Goal: Task Accomplishment & Management: Manage account settings

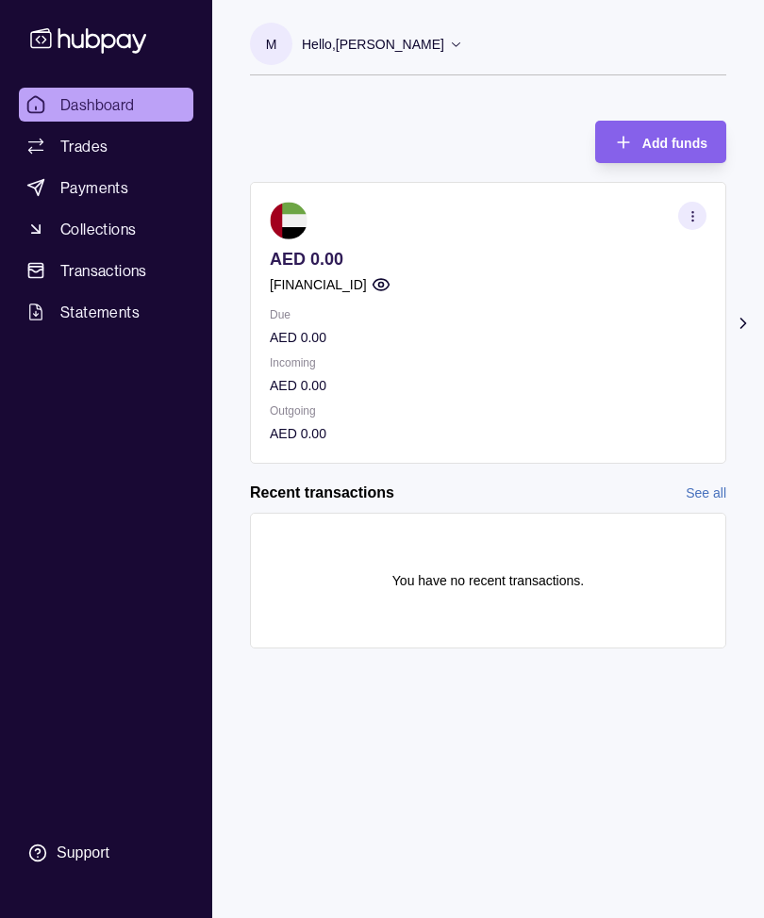
click at [735, 329] on icon at bounding box center [743, 323] width 19 height 19
click at [751, 327] on icon at bounding box center [743, 323] width 19 height 19
click at [724, 321] on div at bounding box center [714, 323] width 24 height 47
click at [701, 220] on section "button" at bounding box center [692, 216] width 28 height 28
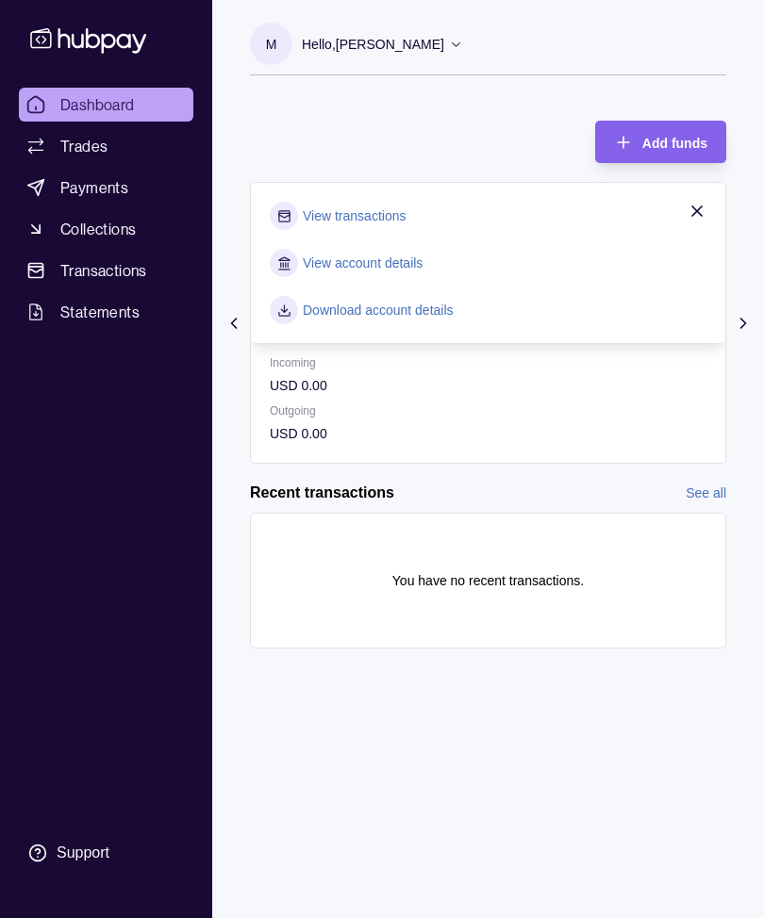
click at [417, 264] on link "View account details" at bounding box center [363, 263] width 120 height 21
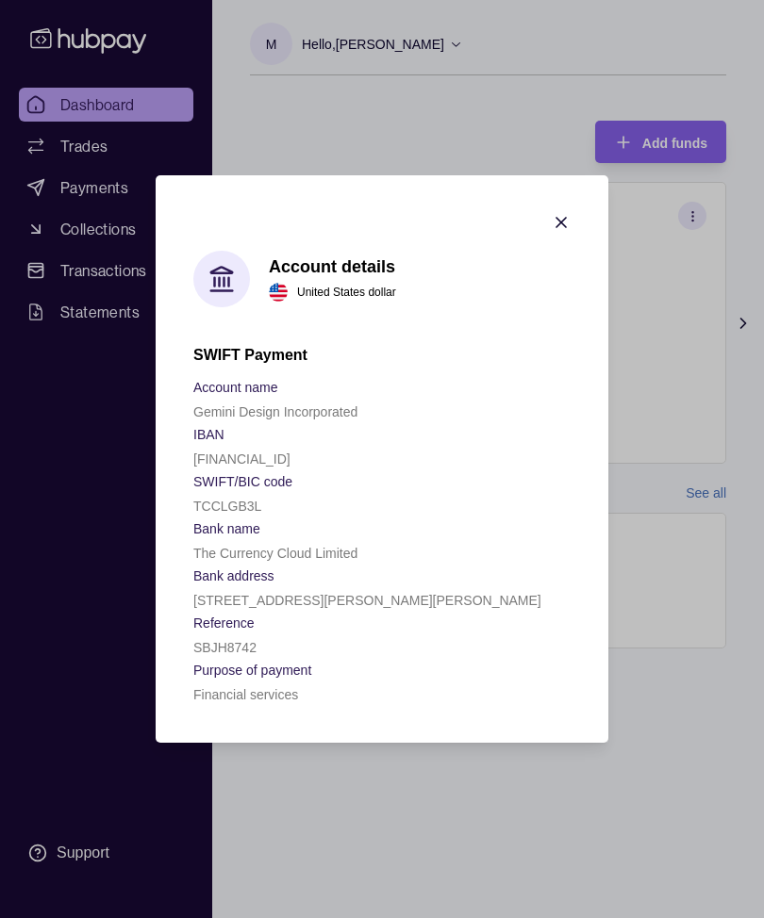
click at [562, 285] on header "Account details United States dollar" at bounding box center [381, 279] width 377 height 57
click at [566, 291] on header "Account details United States dollar" at bounding box center [381, 279] width 377 height 57
click at [562, 294] on header "Account details United States dollar" at bounding box center [381, 279] width 377 height 57
click at [562, 288] on header "Account details United States dollar" at bounding box center [381, 279] width 377 height 57
click at [569, 285] on header "Account details United States dollar" at bounding box center [381, 279] width 377 height 57
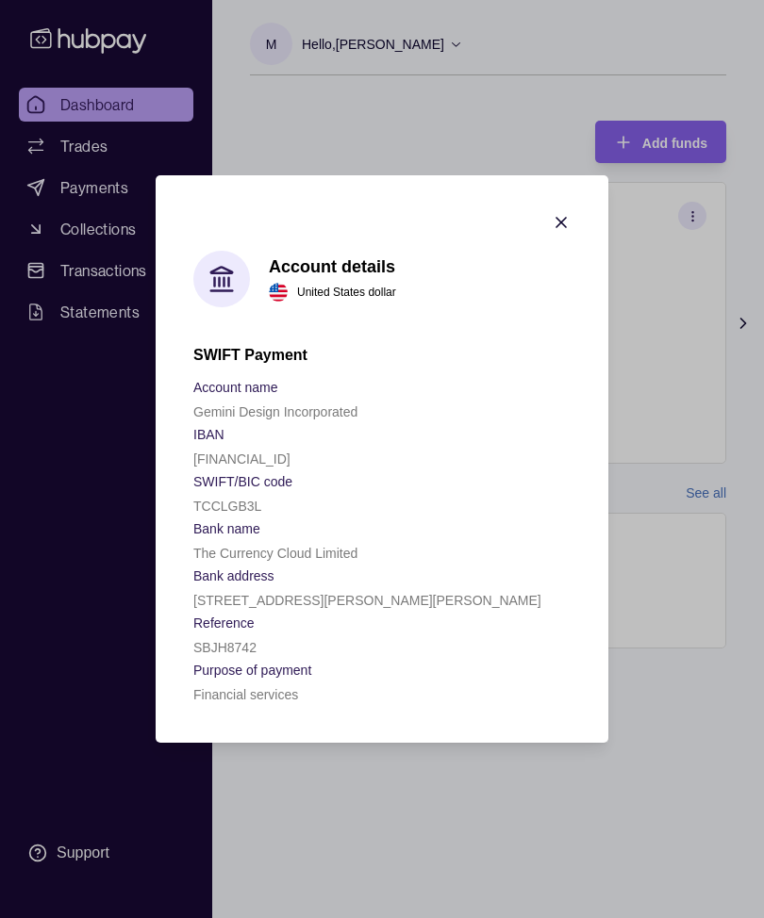
click at [686, 360] on div at bounding box center [382, 459] width 764 height 918
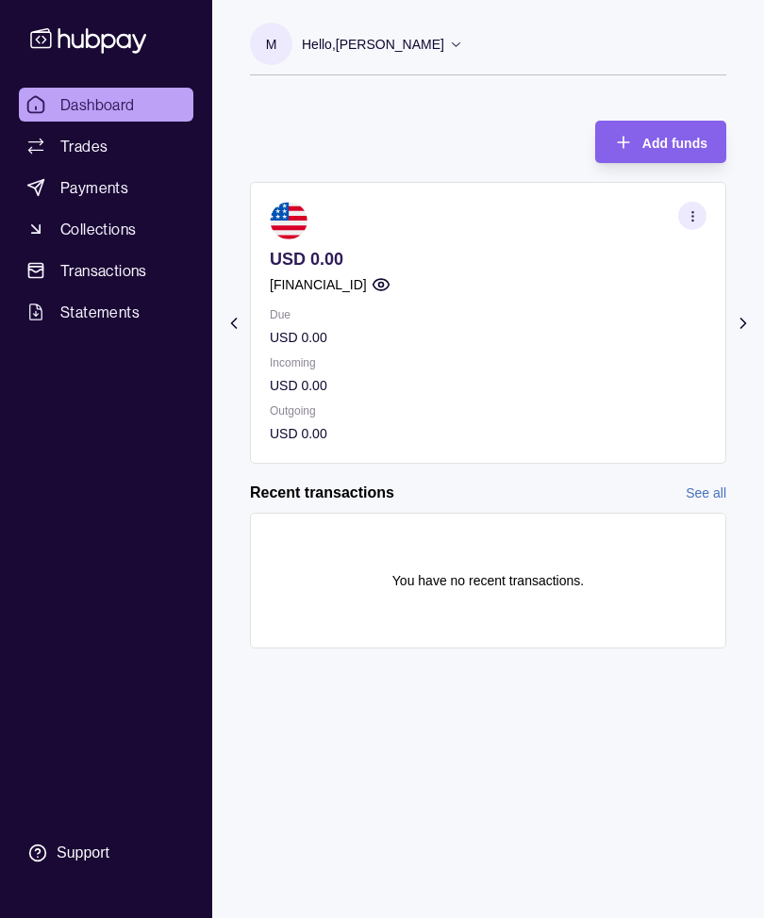
click at [696, 225] on section "button" at bounding box center [692, 216] width 28 height 28
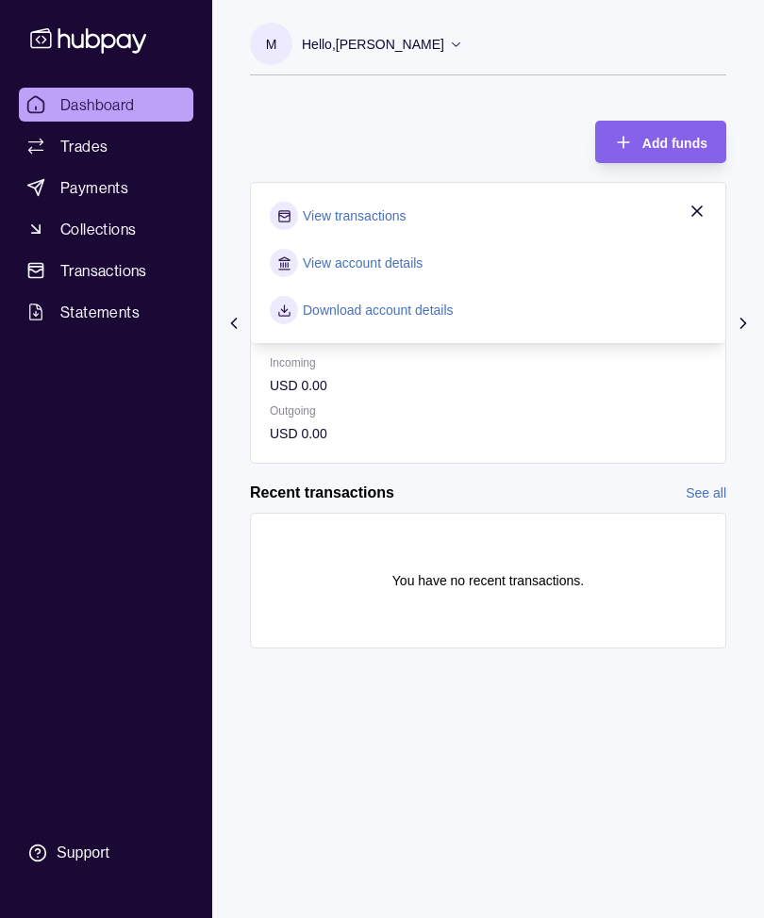
click at [412, 316] on link "Download account details" at bounding box center [378, 310] width 151 height 21
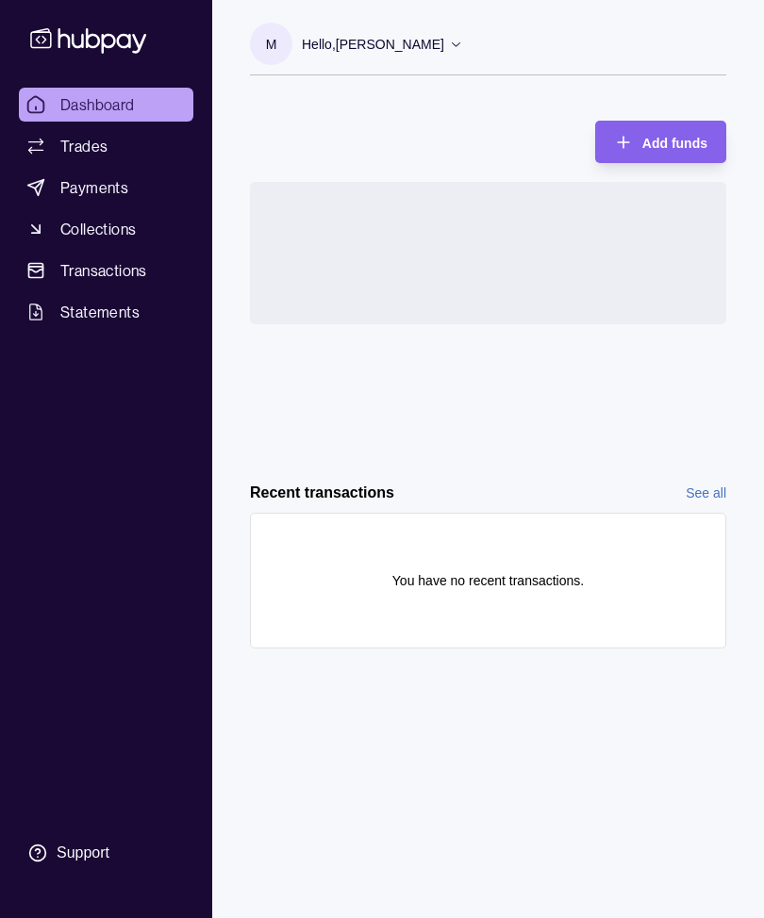
click at [646, 140] on span "Add funds" at bounding box center [674, 143] width 65 height 15
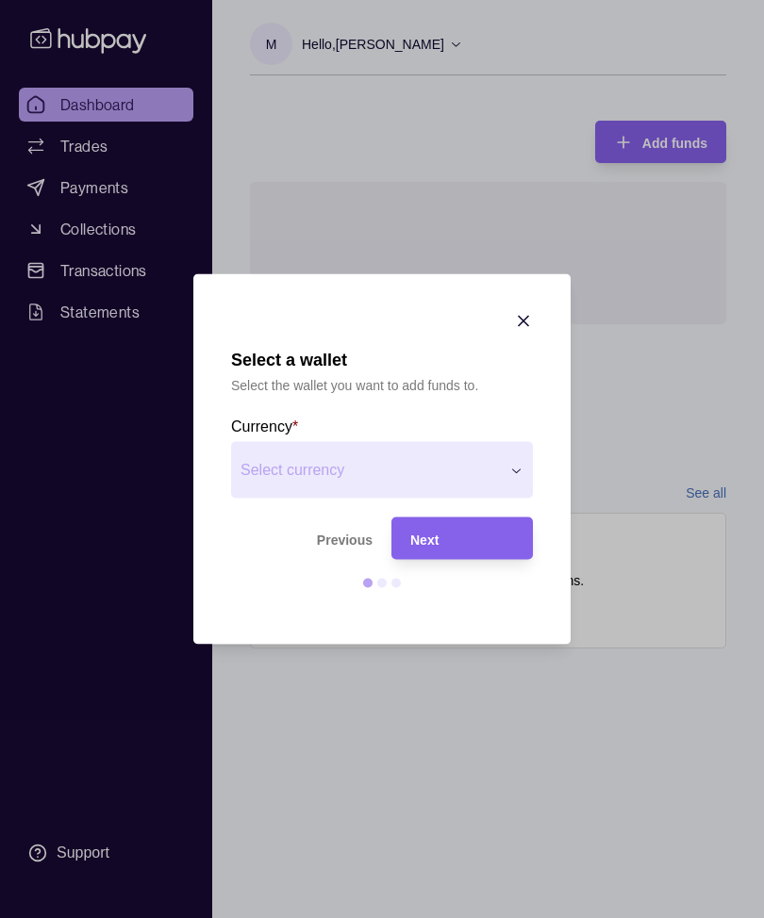
click at [503, 478] on button "Select currency" at bounding box center [382, 470] width 302 height 57
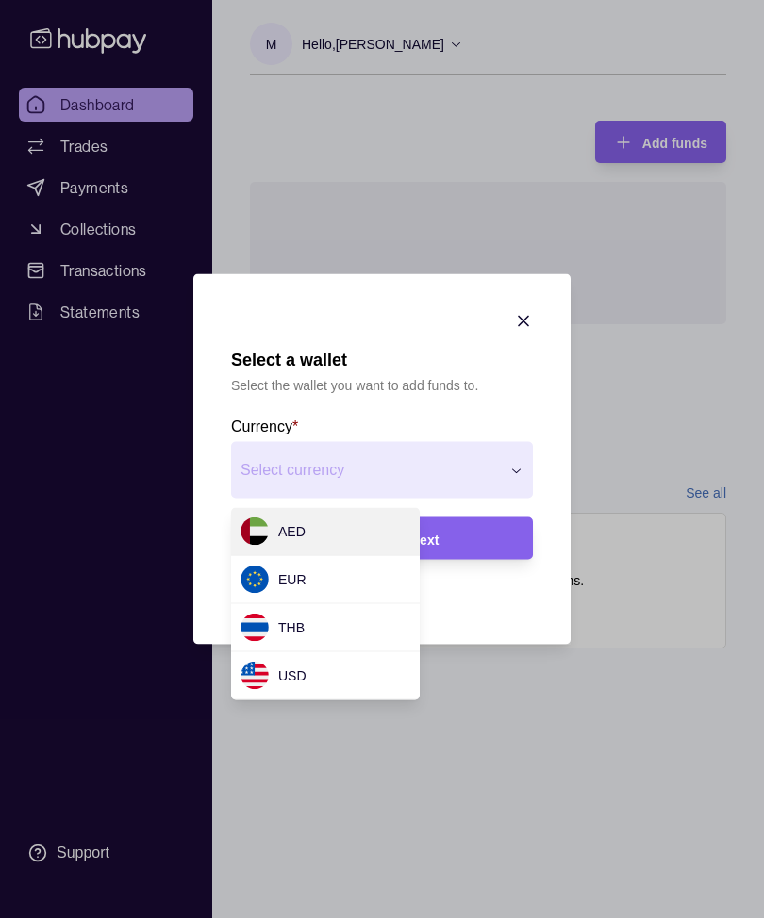
click at [373, 674] on div "USD" at bounding box center [325, 676] width 189 height 48
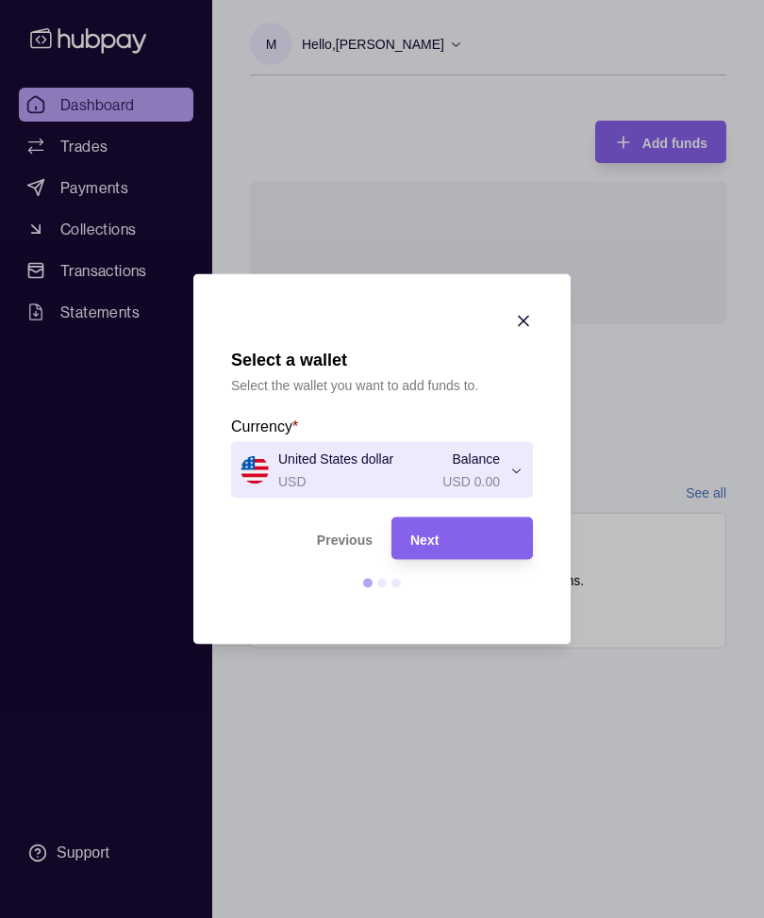
click at [490, 539] on div "Next" at bounding box center [462, 538] width 104 height 23
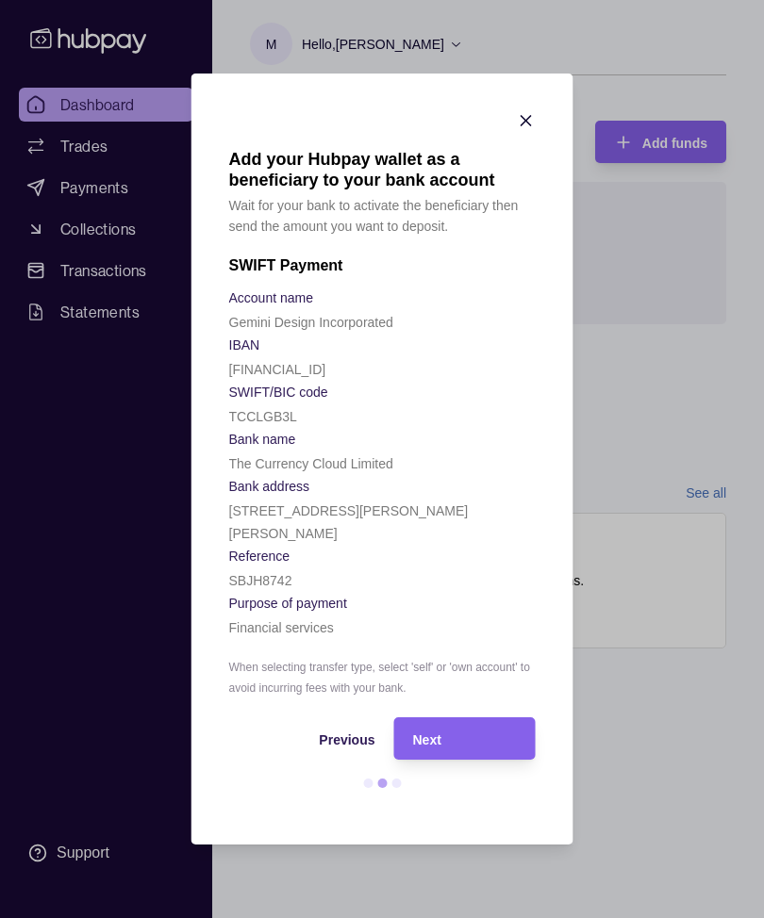
click at [484, 739] on div "Next" at bounding box center [465, 739] width 104 height 23
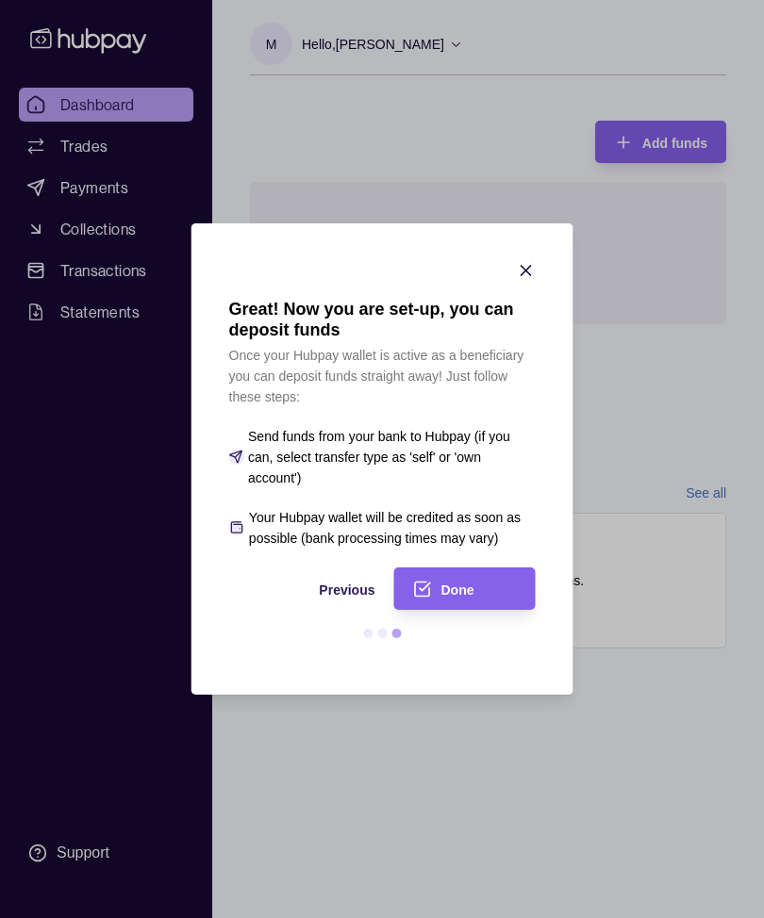
click at [529, 270] on icon "button" at bounding box center [526, 270] width 19 height 19
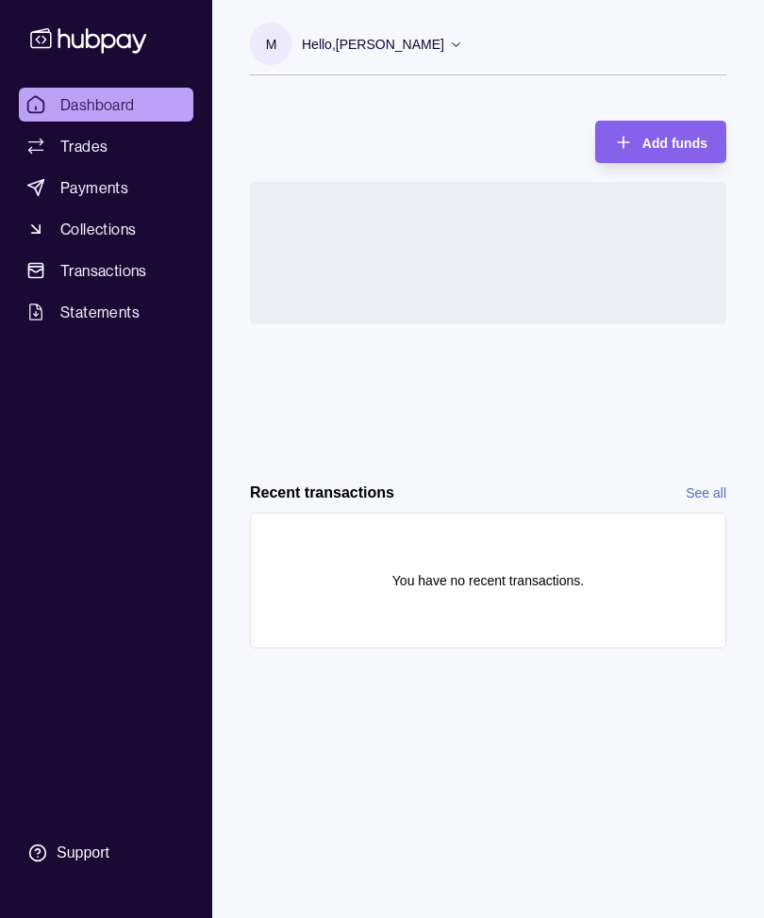
click at [130, 114] on span "Dashboard" at bounding box center [97, 104] width 74 height 23
click at [83, 26] on icon at bounding box center [88, 40] width 124 height 35
click at [91, 50] on icon at bounding box center [88, 40] width 124 height 35
click at [463, 50] on icon at bounding box center [456, 44] width 14 height 14
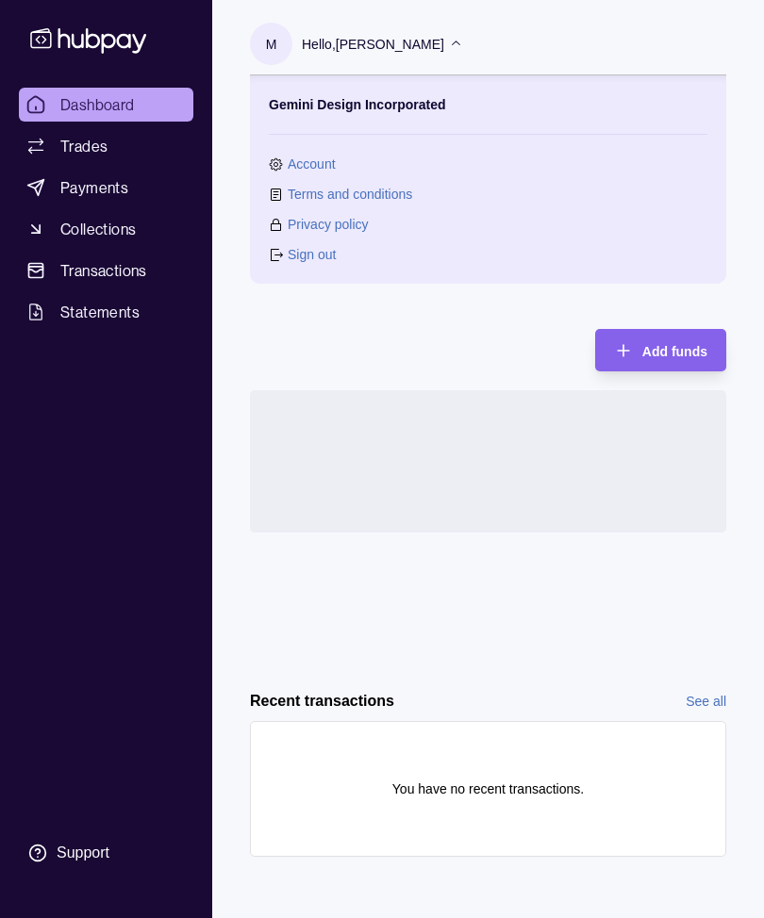
click at [328, 252] on link "Sign out" at bounding box center [312, 254] width 48 height 21
